Goal: Complete application form

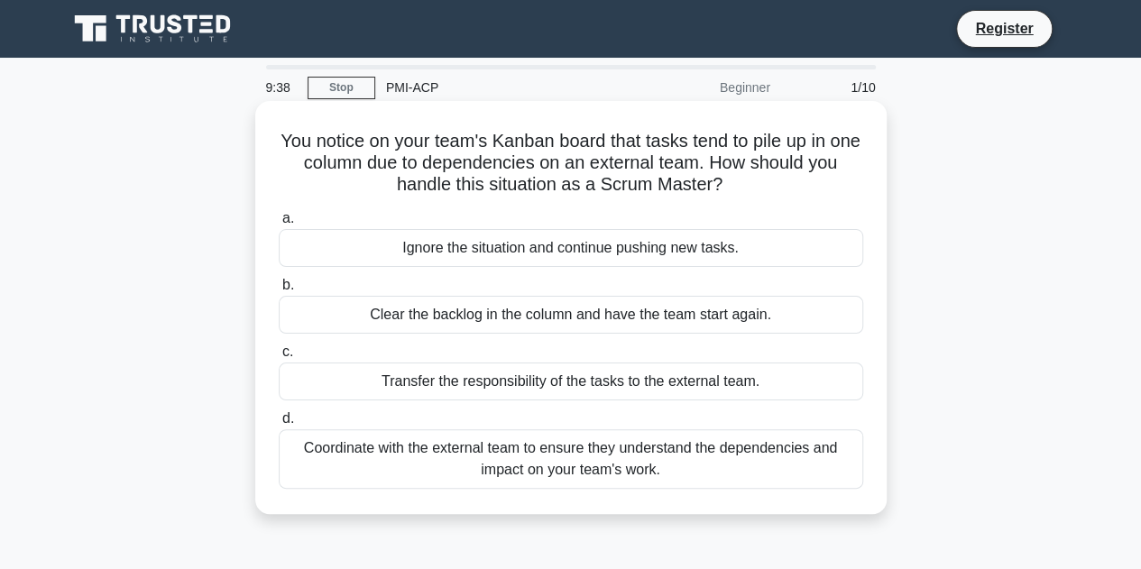
click at [703, 462] on div "Coordinate with the external team to ensure they understand the dependencies an…" at bounding box center [571, 459] width 584 height 60
click at [279, 425] on input "d. Coordinate with the external team to ensure they understand the dependencies…" at bounding box center [279, 419] width 0 height 12
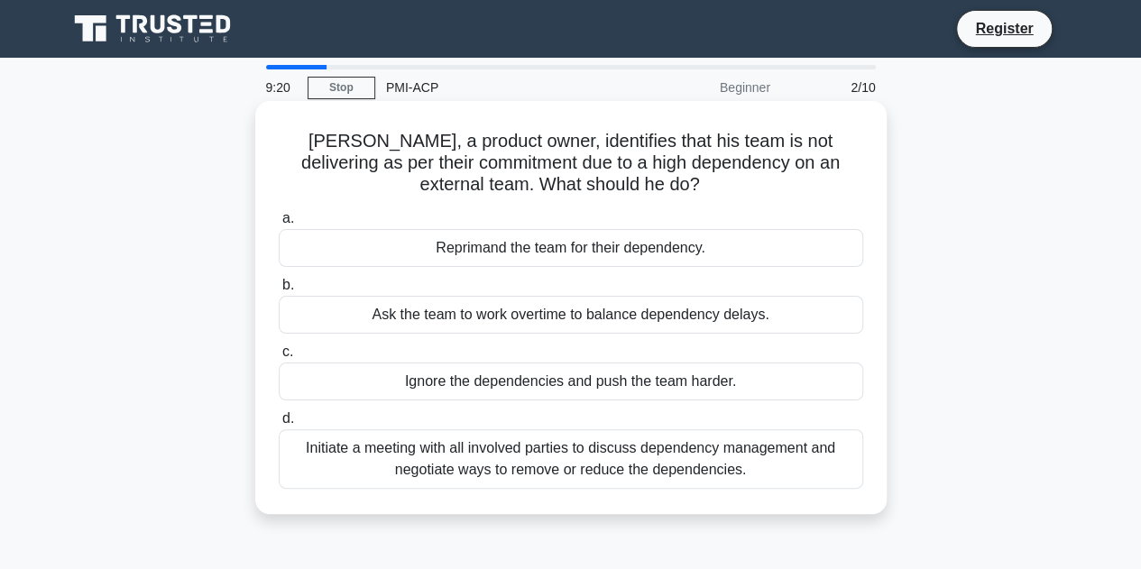
click at [690, 472] on div "Initiate a meeting with all involved parties to discuss dependency management a…" at bounding box center [571, 459] width 584 height 60
click at [279, 425] on input "d. Initiate a meeting with all involved parties to discuss dependency managemen…" at bounding box center [279, 419] width 0 height 12
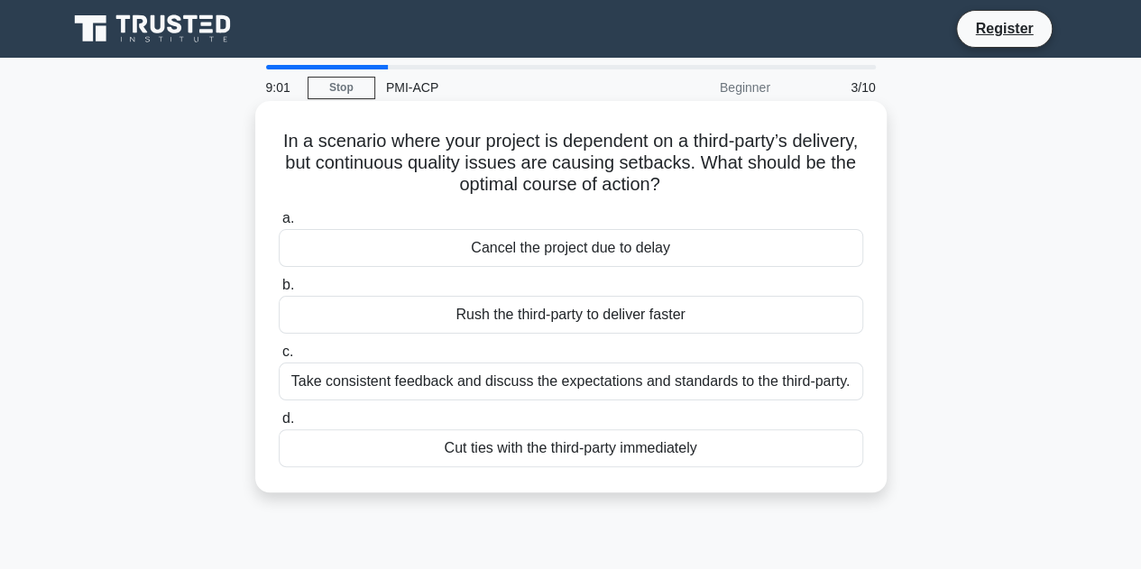
click at [715, 387] on div "Take consistent feedback and discuss the expectations and standards to the thir…" at bounding box center [571, 381] width 584 height 38
click at [279, 358] on input "c. Take consistent feedback and discuss the expectations and standards to the t…" at bounding box center [279, 352] width 0 height 12
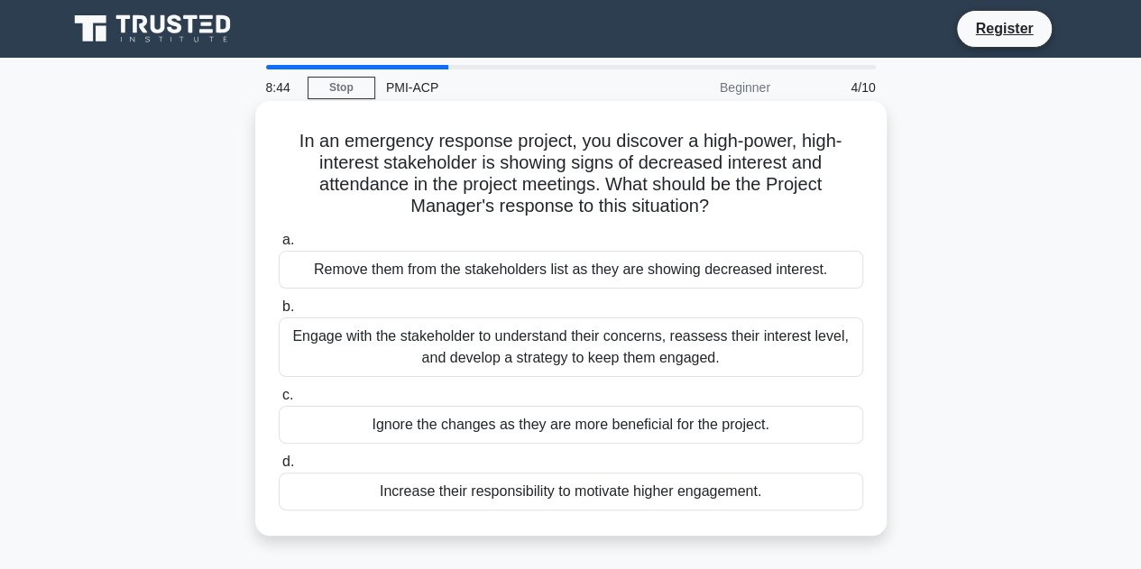
click at [664, 357] on div "Engage with the stakeholder to understand their concerns, reassess their intere…" at bounding box center [571, 347] width 584 height 60
click at [279, 313] on input "b. Engage with the stakeholder to understand their concerns, reassess their int…" at bounding box center [279, 307] width 0 height 12
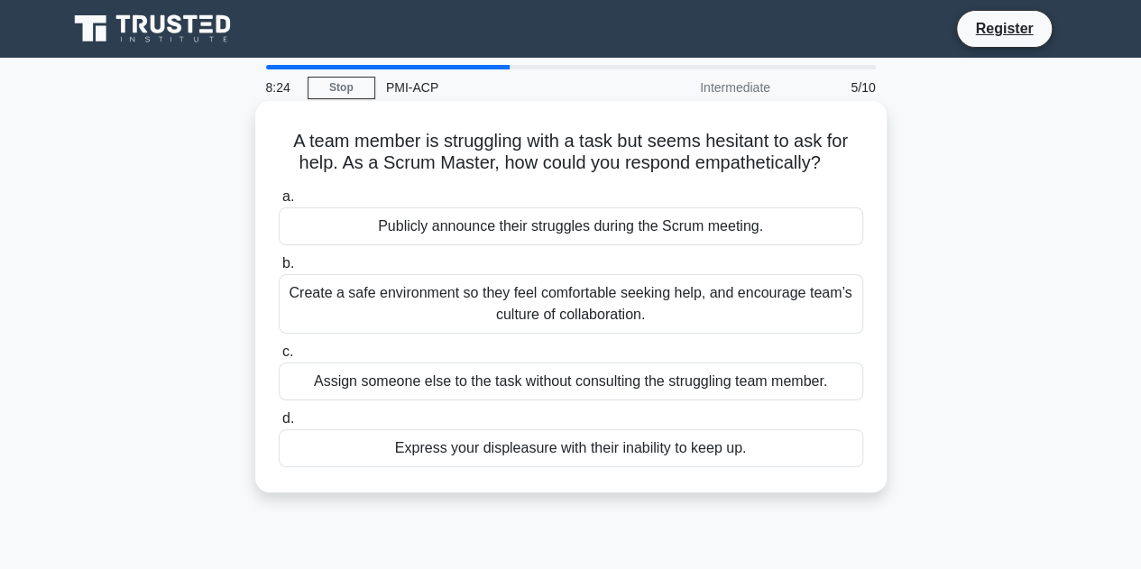
click at [697, 311] on div "Create a safe environment so they feel comfortable seeking help, and encourage …" at bounding box center [571, 304] width 584 height 60
click at [279, 270] on input "b. Create a safe environment so they feel comfortable seeking help, and encoura…" at bounding box center [279, 264] width 0 height 12
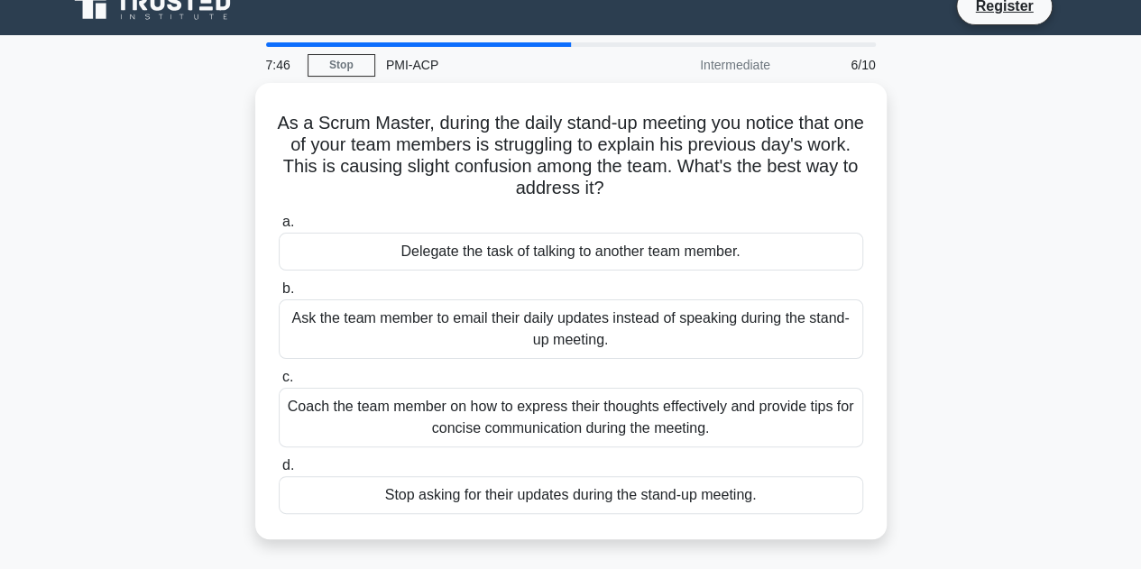
scroll to position [23, 0]
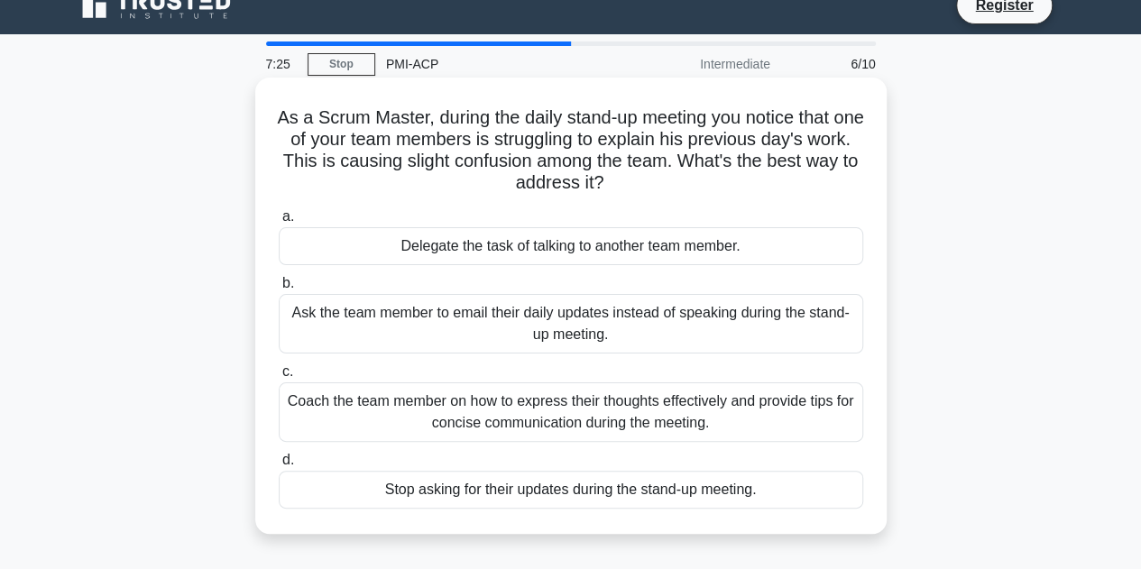
click at [704, 425] on div "Coach the team member on how to express their thoughts effectively and provide …" at bounding box center [571, 412] width 584 height 60
click at [279, 378] on input "c. Coach the team member on how to express their thoughts effectively and provi…" at bounding box center [279, 372] width 0 height 12
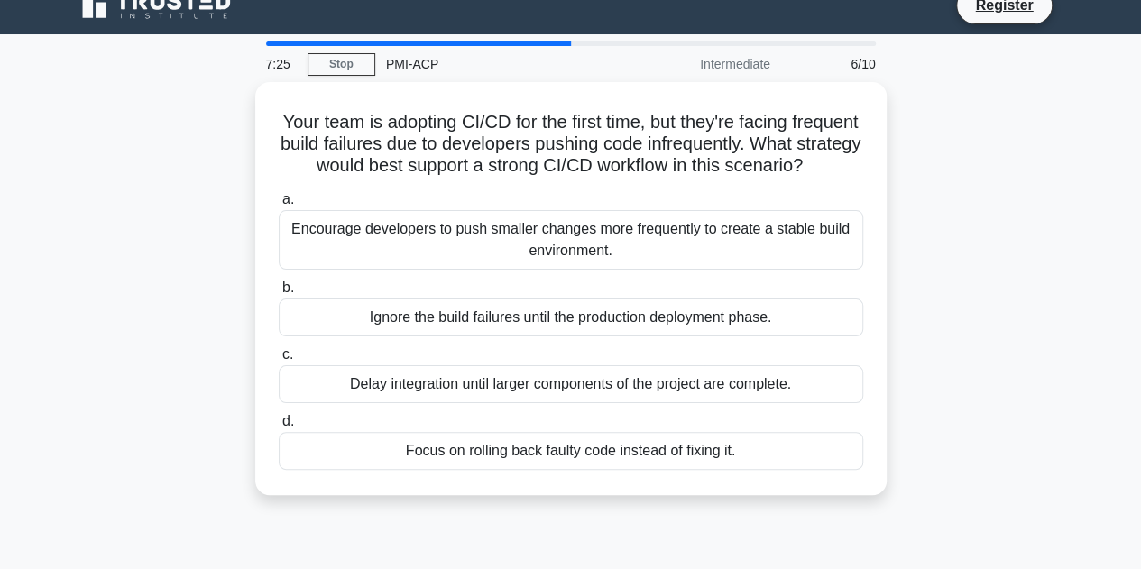
scroll to position [0, 0]
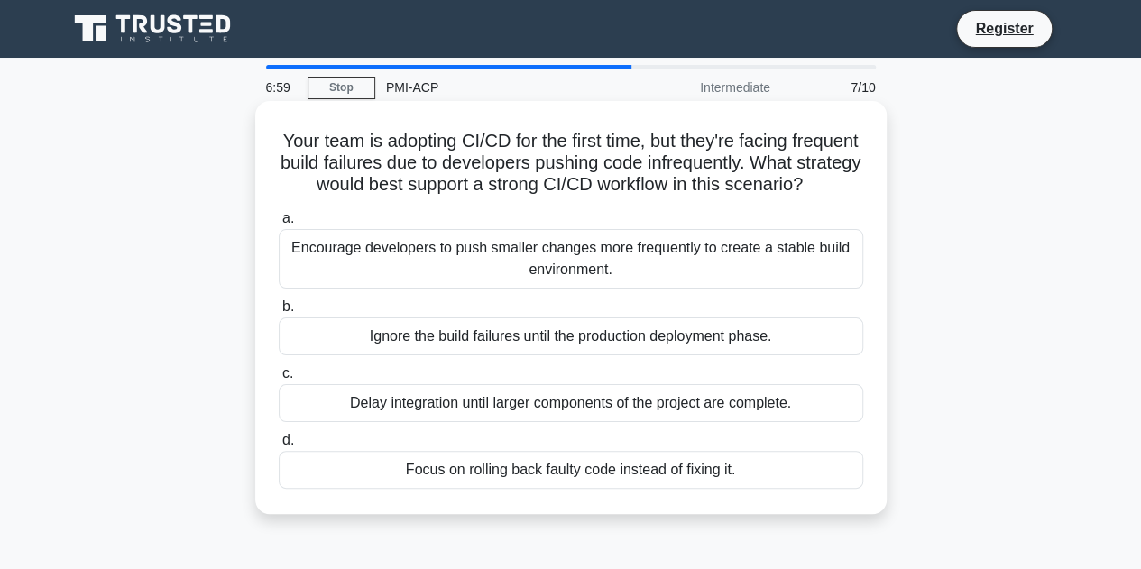
click at [694, 286] on div "Encourage developers to push smaller changes more frequently to create a stable…" at bounding box center [571, 259] width 584 height 60
click at [279, 225] on input "a. Encourage developers to push smaller changes more frequently to create a sta…" at bounding box center [279, 219] width 0 height 12
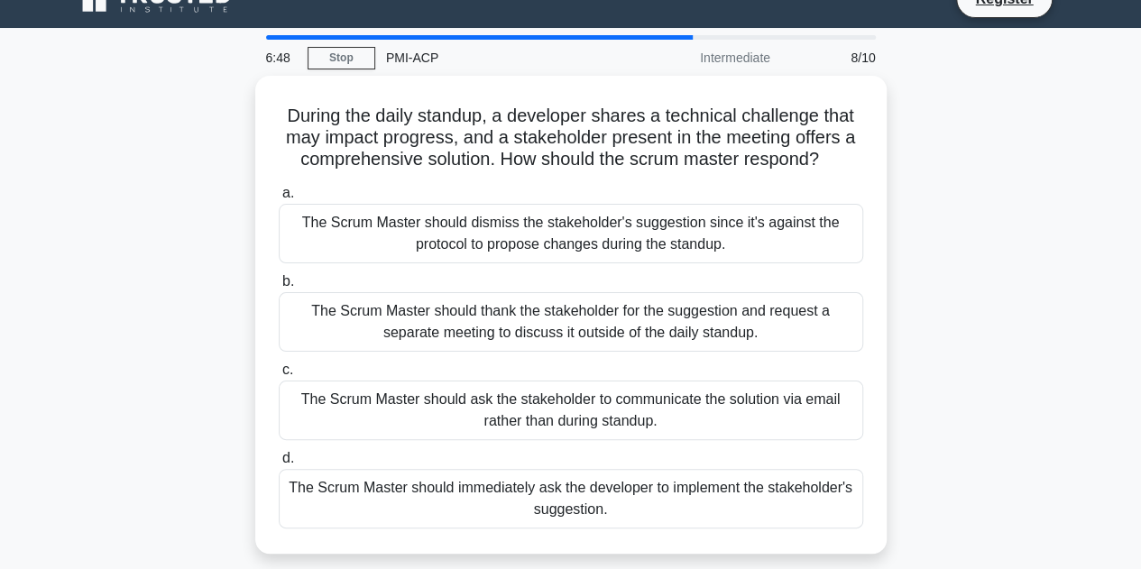
scroll to position [32, 0]
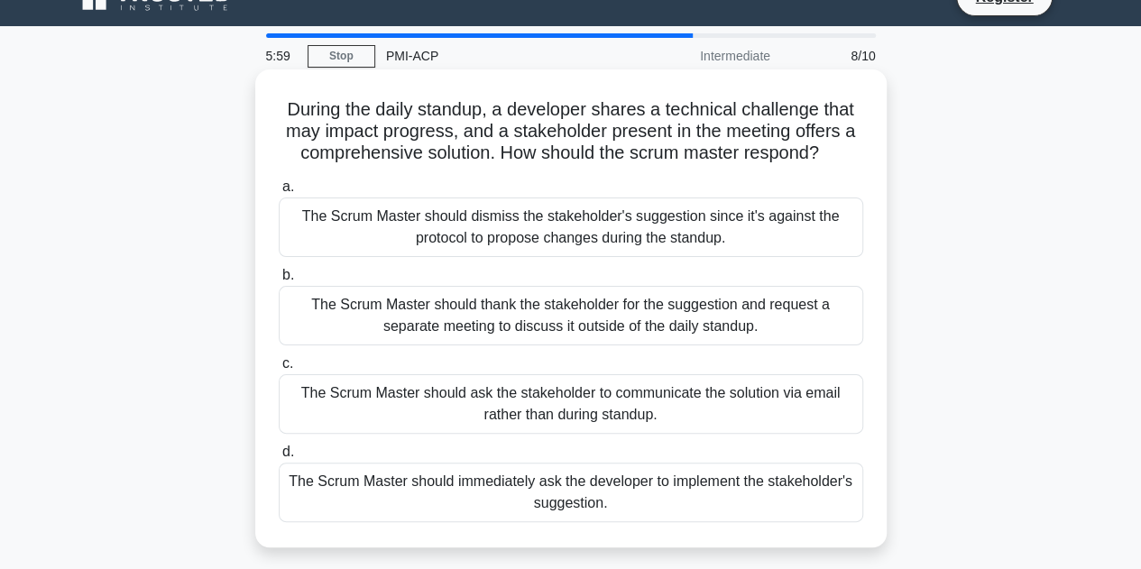
click at [799, 322] on div "The Scrum Master should thank the stakeholder for the suggestion and request a …" at bounding box center [571, 316] width 584 height 60
click at [279, 281] on input "b. The Scrum Master should thank the stakeholder for the suggestion and request…" at bounding box center [279, 276] width 0 height 12
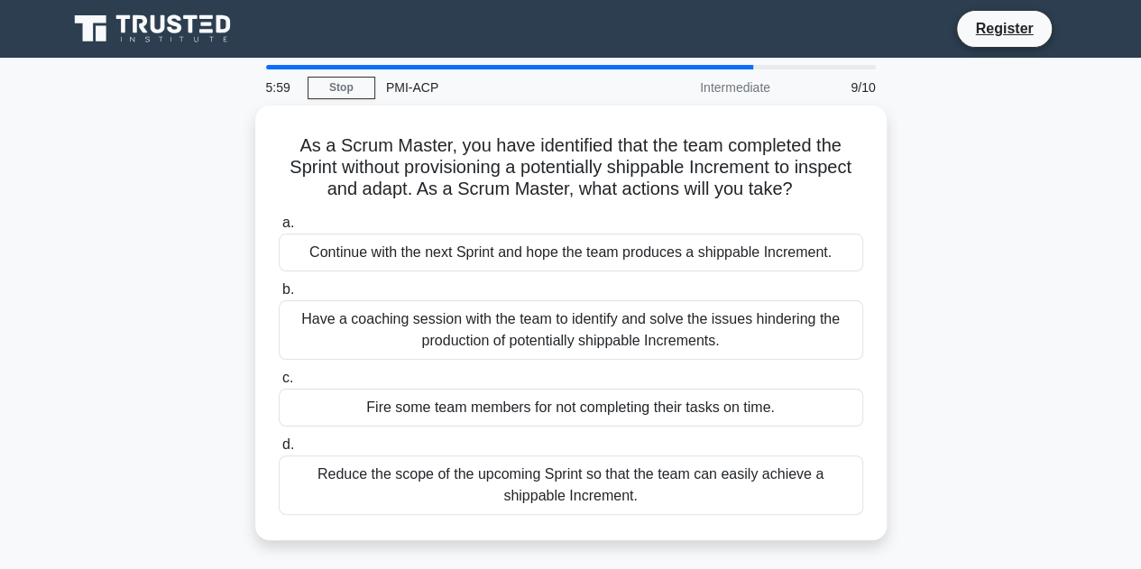
scroll to position [0, 0]
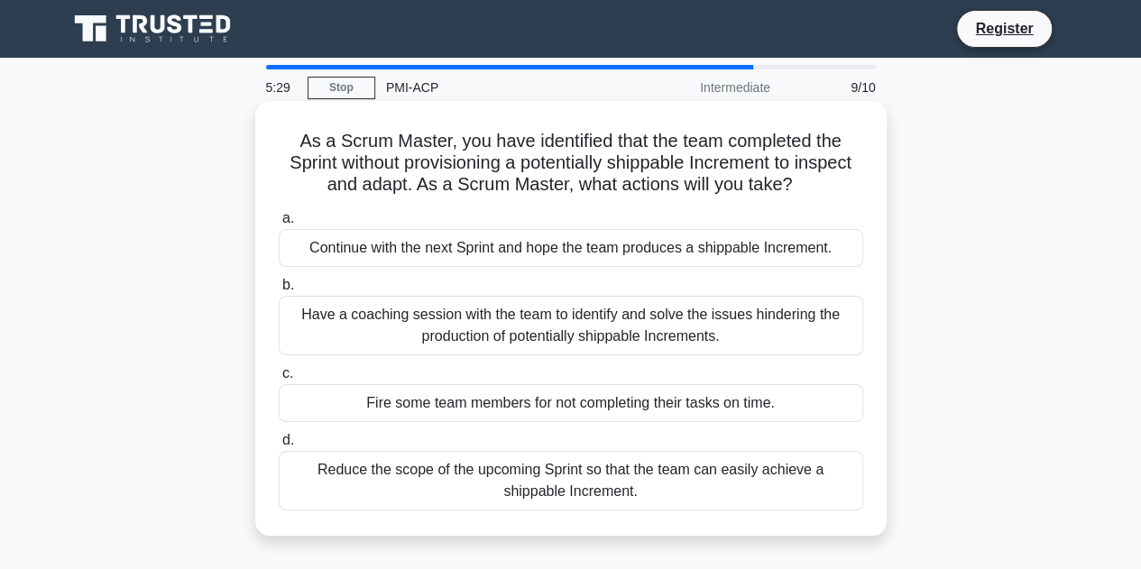
click at [741, 335] on div "Have a coaching session with the team to identify and solve the issues hinderin…" at bounding box center [571, 326] width 584 height 60
click at [279, 291] on input "b. Have a coaching session with the team to identify and solve the issues hinde…" at bounding box center [279, 286] width 0 height 12
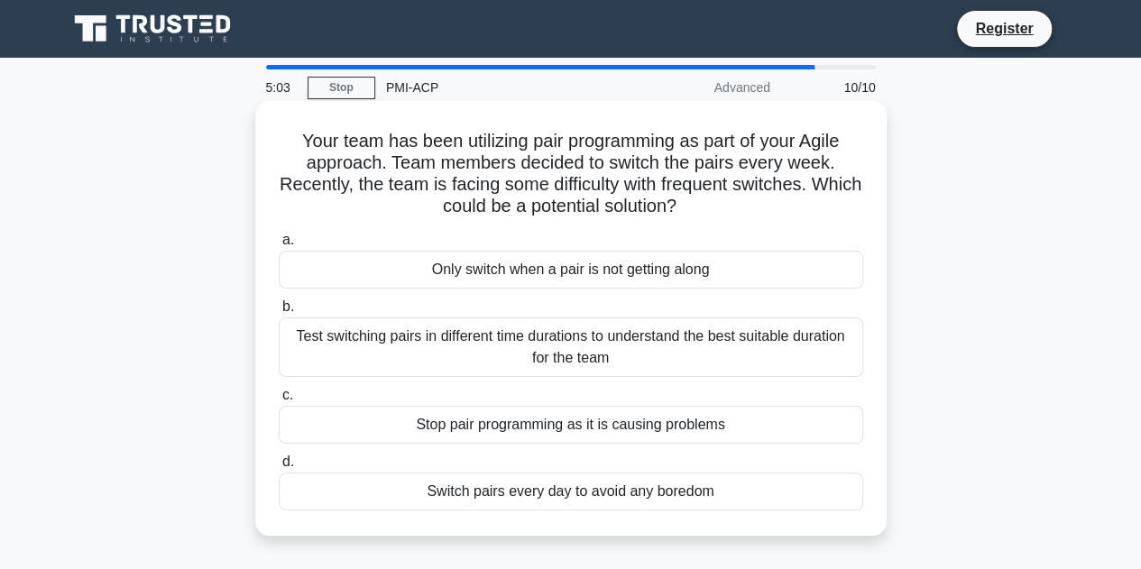
click at [709, 342] on div "Test switching pairs in different time durations to understand the best suitabl…" at bounding box center [571, 347] width 584 height 60
click at [279, 313] on input "b. Test switching pairs in different time durations to understand the best suit…" at bounding box center [279, 307] width 0 height 12
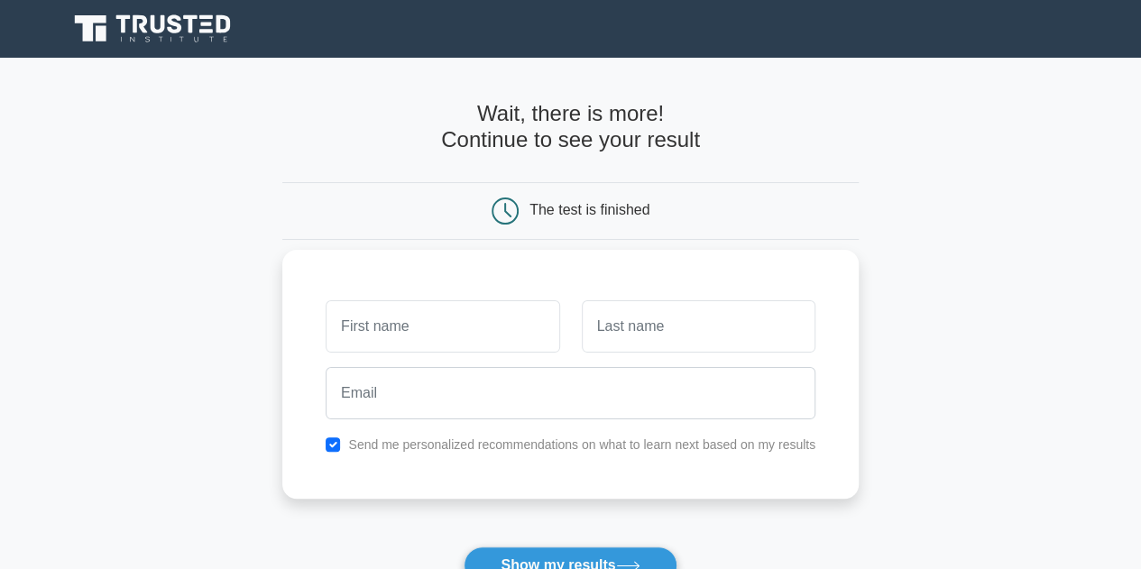
click at [356, 335] on input "text" at bounding box center [442, 326] width 234 height 52
type input "Smita"
type input "Panigrahi"
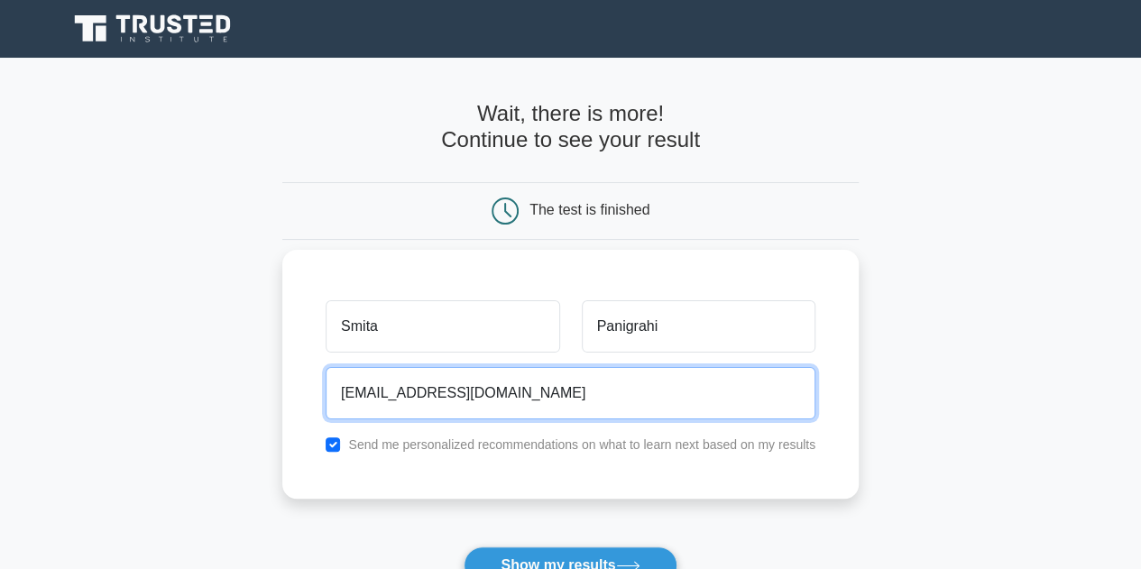
type input "smita.panigrahi83@gmail.com"
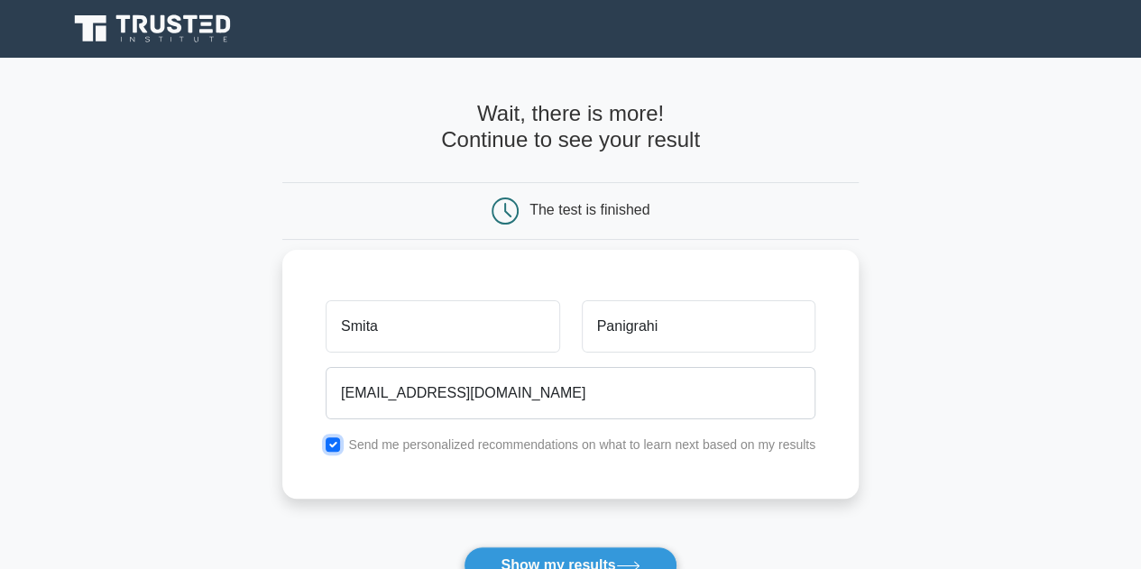
click at [330, 444] on input "checkbox" at bounding box center [332, 444] width 14 height 14
checkbox input "false"
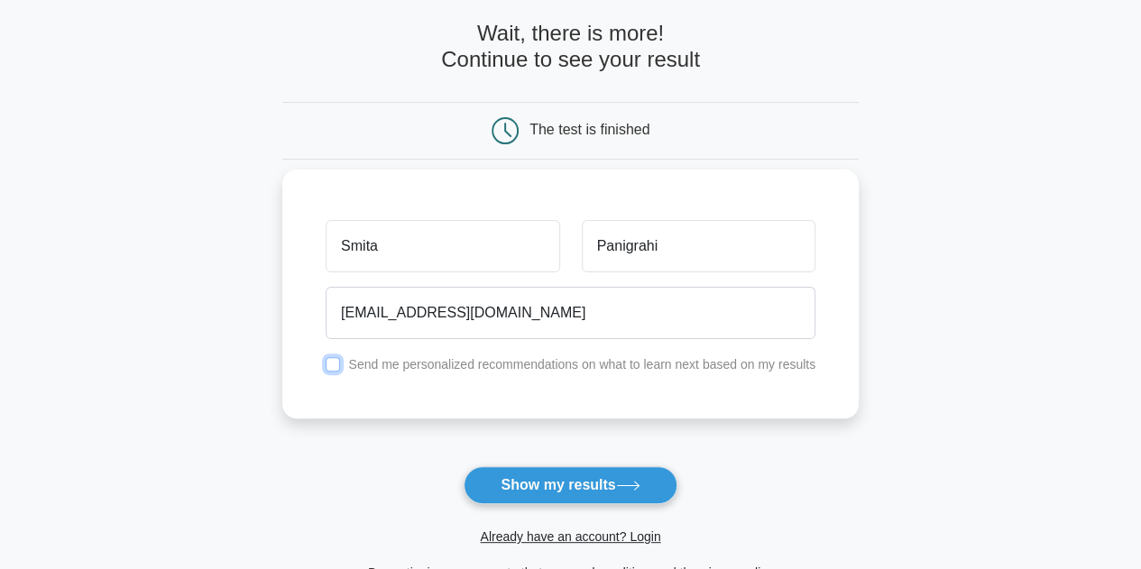
scroll to position [81, 0]
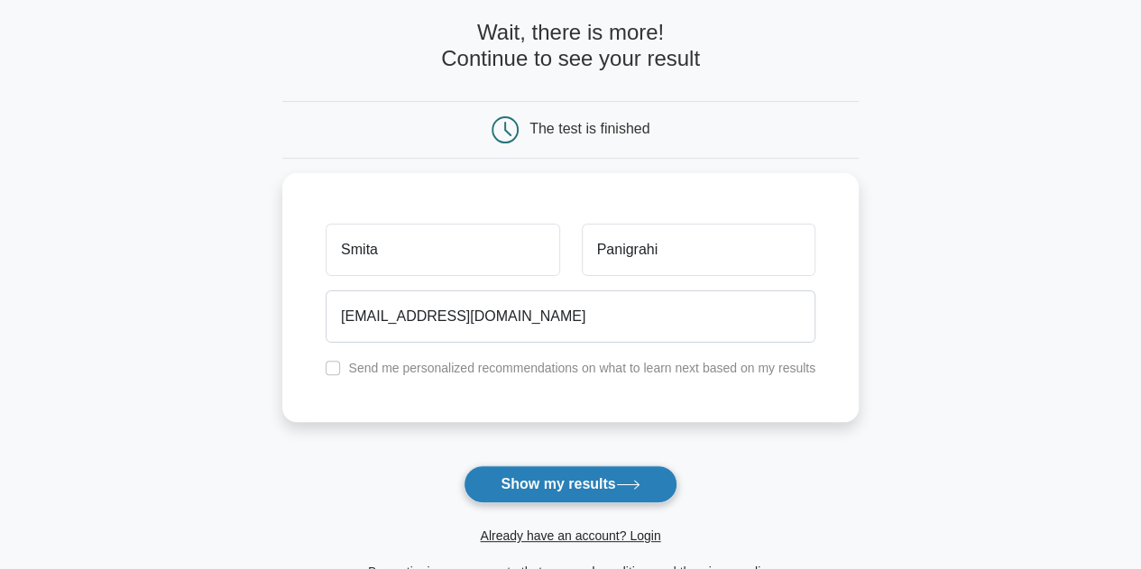
click at [547, 481] on button "Show my results" at bounding box center [569, 484] width 213 height 38
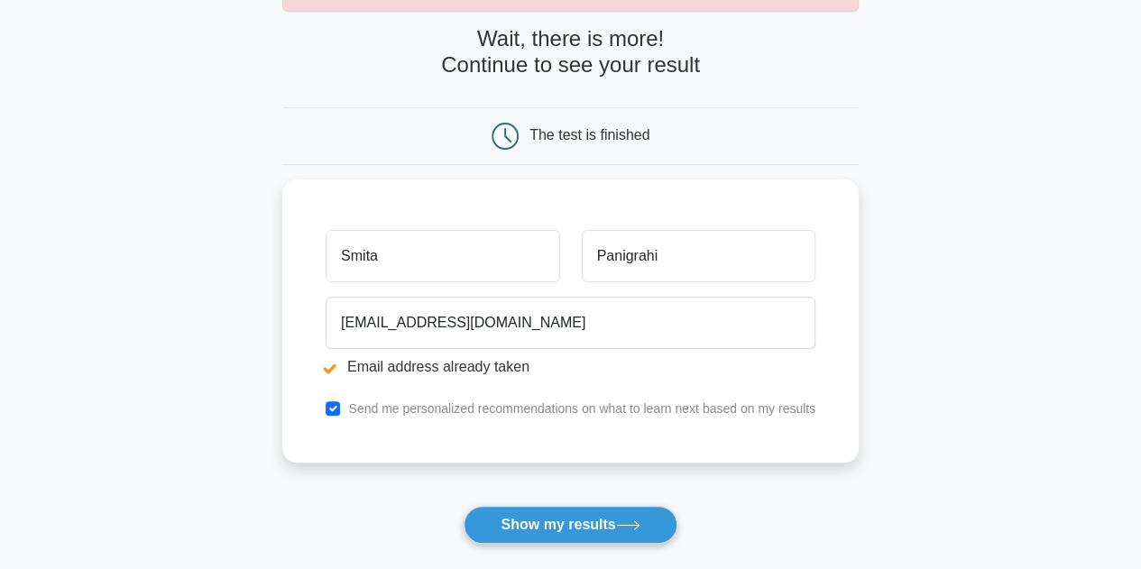
scroll to position [147, 0]
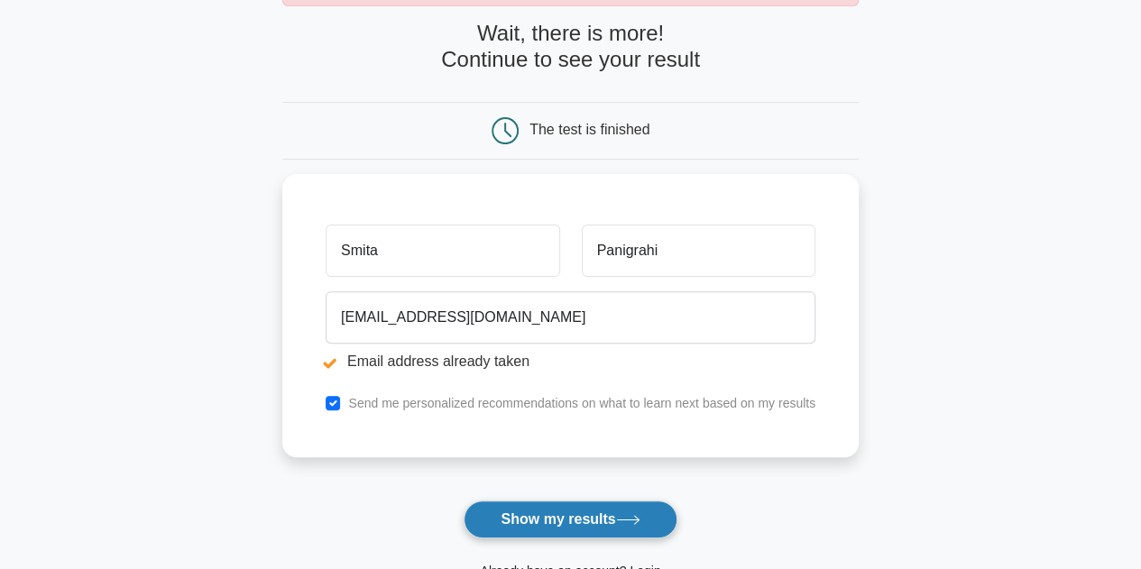
click at [552, 519] on button "Show my results" at bounding box center [569, 519] width 213 height 38
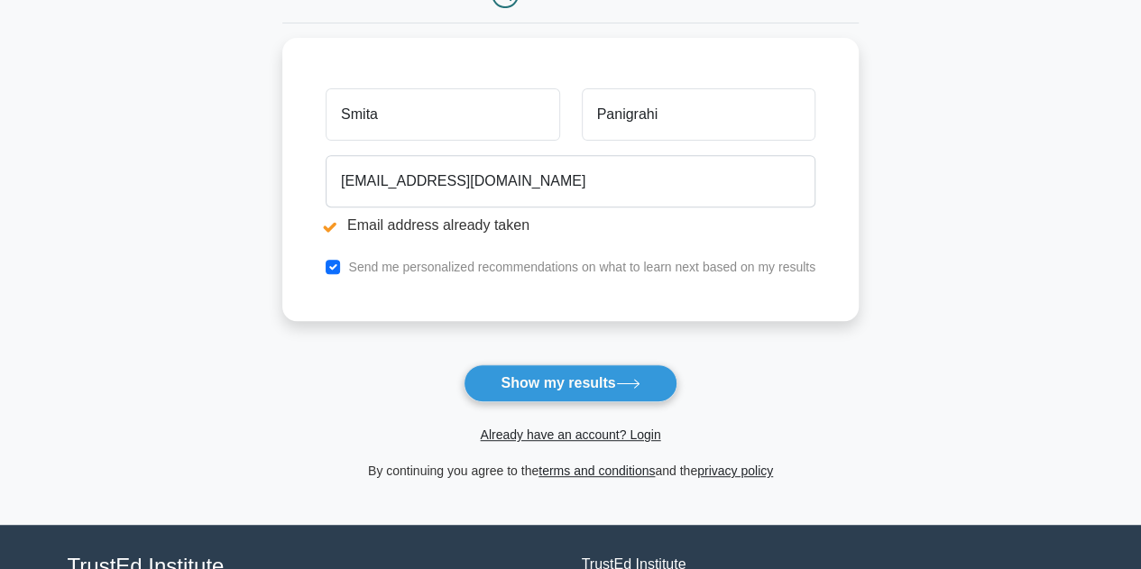
scroll to position [290, 0]
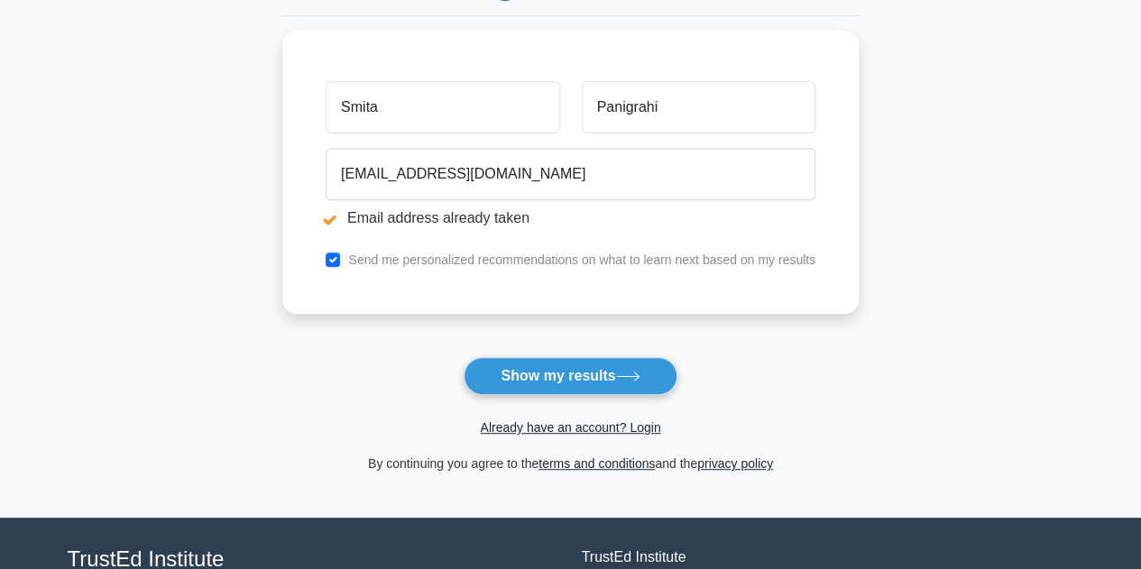
click at [986, 315] on main "Email address already taken Wait, there is more! Continue to see your result Th…" at bounding box center [570, 142] width 1141 height 750
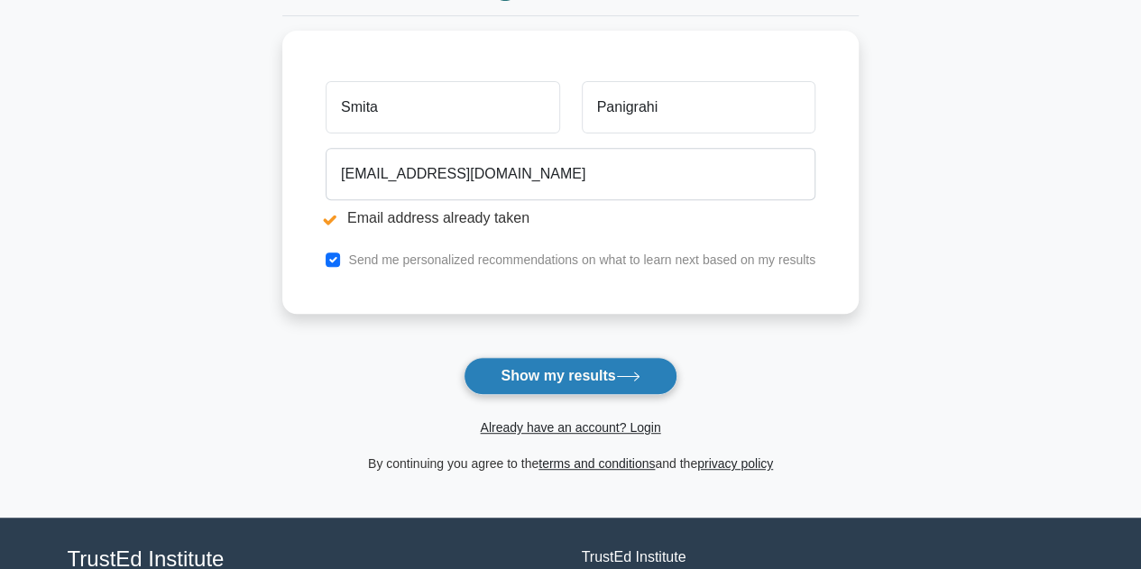
click at [524, 382] on button "Show my results" at bounding box center [569, 376] width 213 height 38
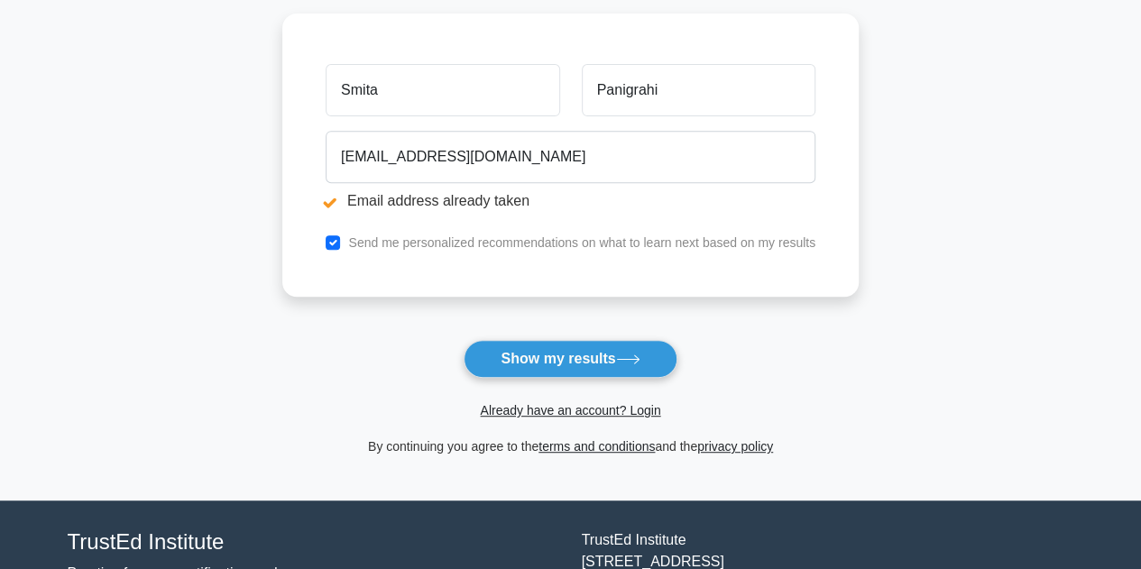
scroll to position [313, 0]
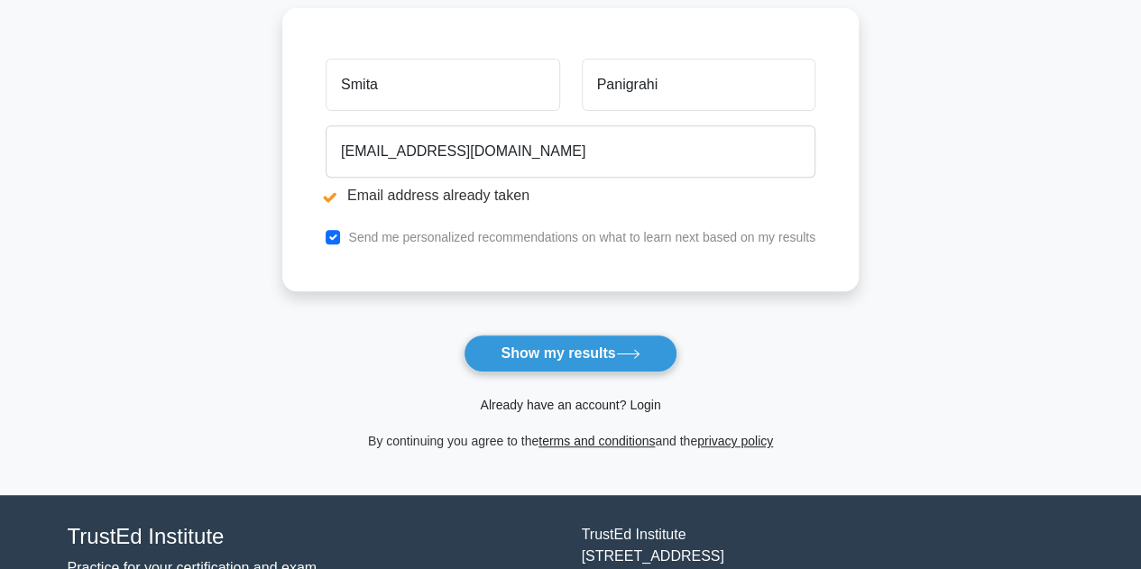
click at [545, 401] on link "Already have an account? Login" at bounding box center [570, 405] width 180 height 14
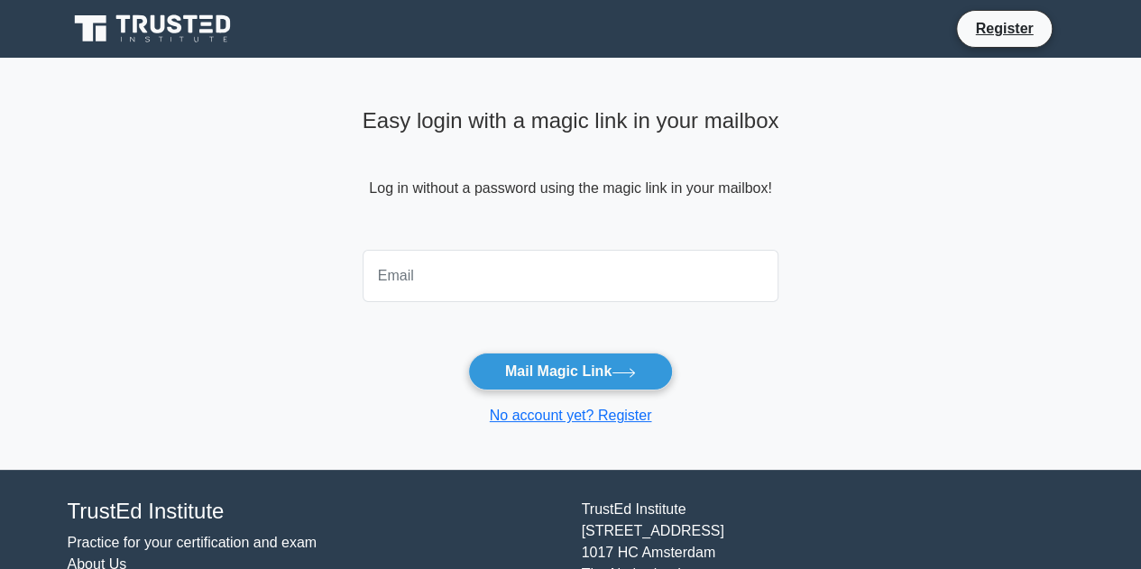
click at [548, 290] on input "email" at bounding box center [570, 276] width 417 height 52
type input "[EMAIL_ADDRESS][DOMAIN_NAME]"
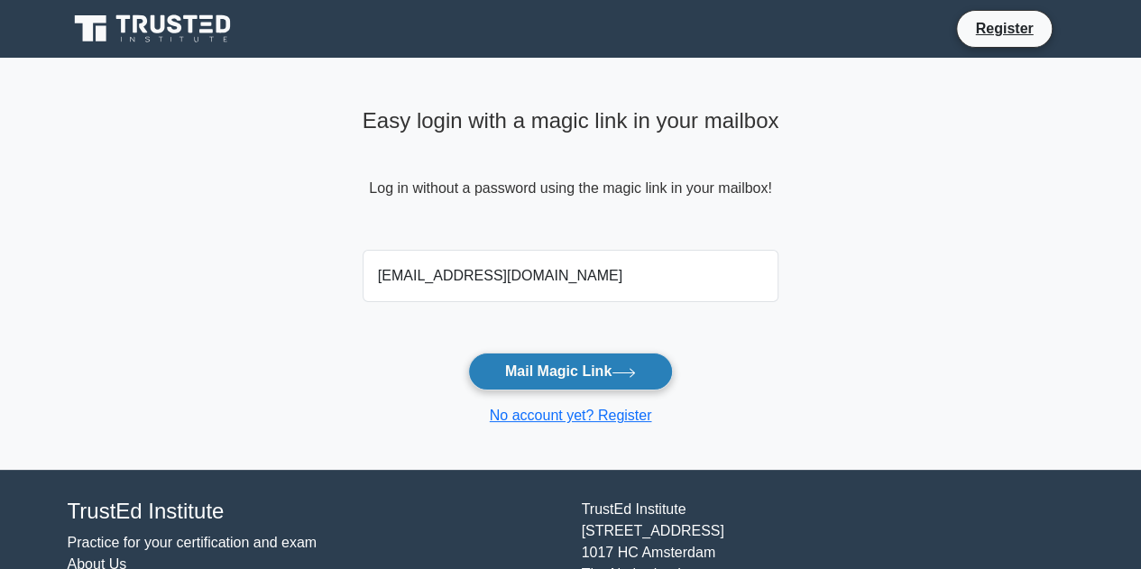
click at [600, 375] on button "Mail Magic Link" at bounding box center [570, 372] width 205 height 38
